Goal: Task Accomplishment & Management: Manage account settings

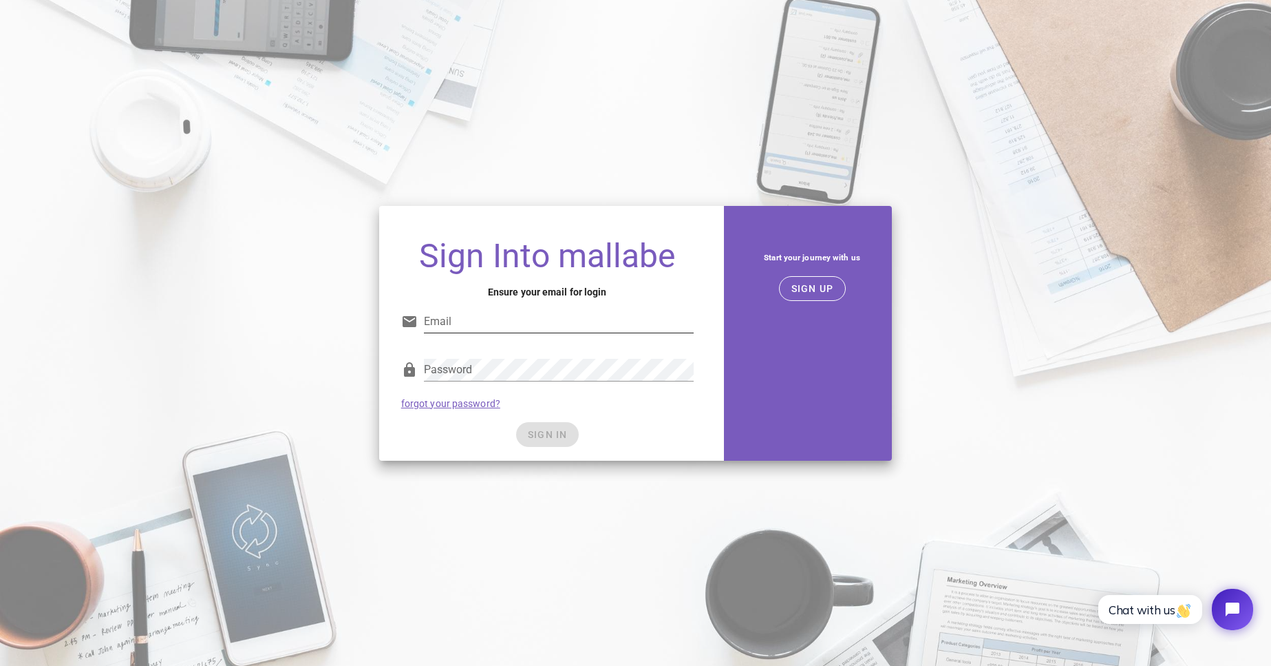
click at [612, 334] on div "Email" at bounding box center [559, 328] width 270 height 37
click at [609, 325] on input "Email" at bounding box center [559, 321] width 270 height 22
type input "[EMAIL_ADDRESS][DOMAIN_NAME]"
click at [656, 316] on input "[EMAIL_ADDRESS][DOMAIN_NAME]" at bounding box center [559, 321] width 270 height 22
click at [546, 432] on span "SIGN IN" at bounding box center [547, 434] width 41 height 11
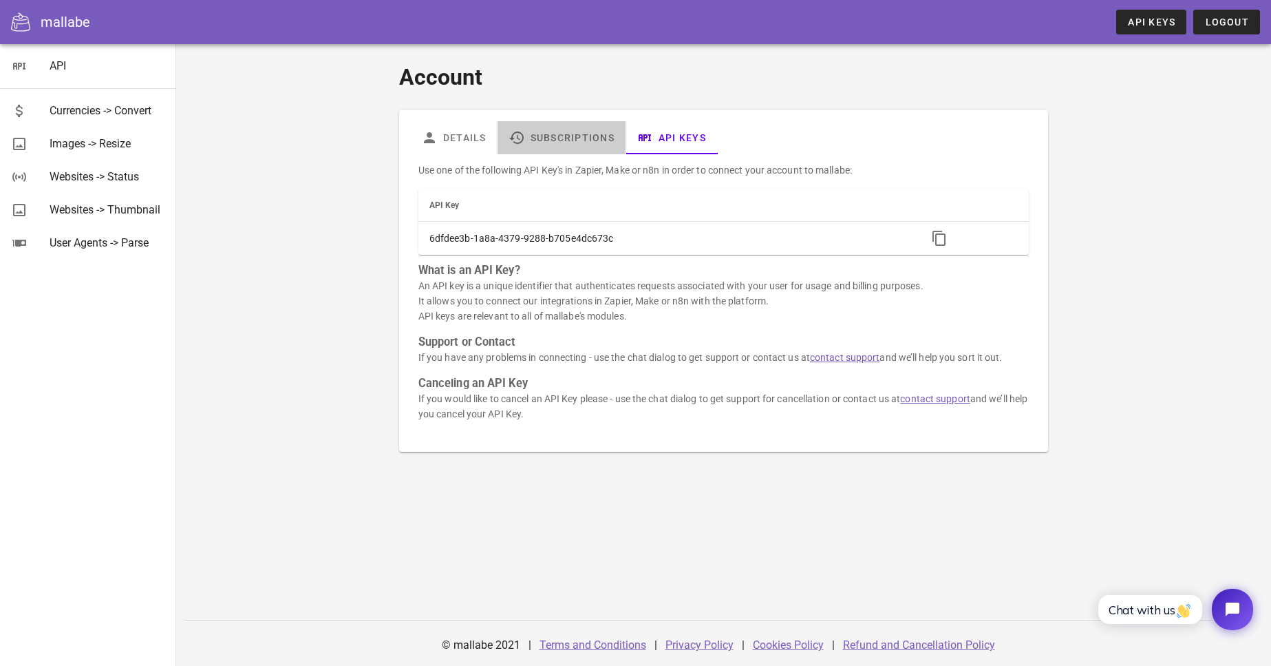
click at [556, 147] on link "Subscriptions" at bounding box center [562, 137] width 128 height 33
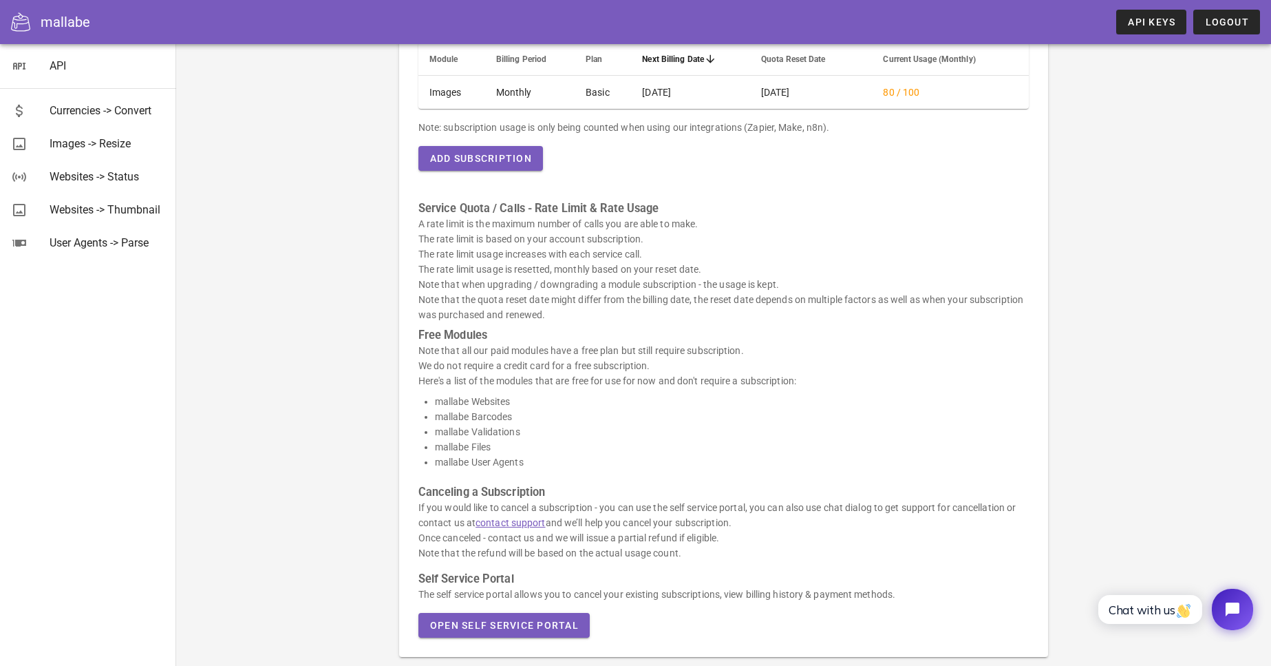
scroll to position [148, 0]
